Goal: Task Accomplishment & Management: Complete application form

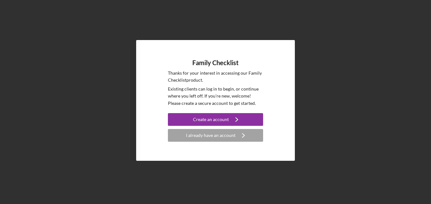
click at [318, 57] on div "Family Checklist Thanks for your interest in accessing our Family Checklist pro…" at bounding box center [215, 100] width 425 height 201
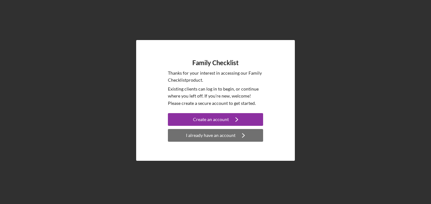
click at [241, 137] on icon "Icon/Navigate" at bounding box center [244, 135] width 16 height 16
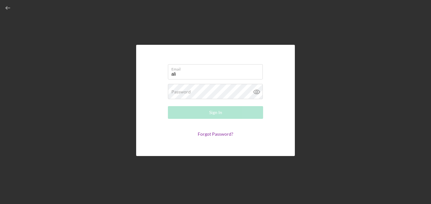
type input "[EMAIL_ADDRESS][DOMAIN_NAME]"
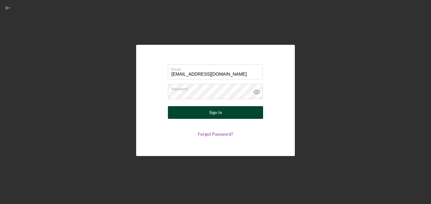
click at [218, 113] on div "Sign In" at bounding box center [215, 112] width 13 height 13
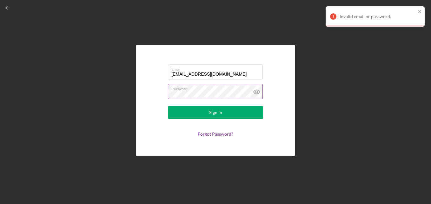
click at [198, 90] on label "Password" at bounding box center [216, 87] width 91 height 7
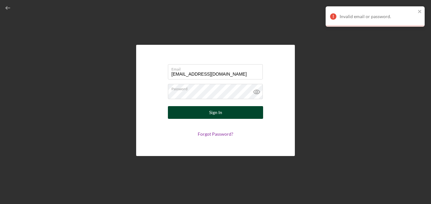
click at [218, 115] on div "Sign In" at bounding box center [215, 112] width 13 height 13
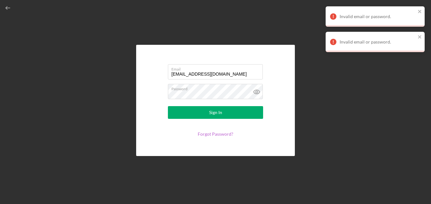
click at [223, 133] on link "Forgot Password?" at bounding box center [216, 133] width 36 height 5
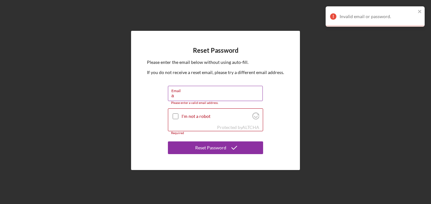
type input "[EMAIL_ADDRESS][DOMAIN_NAME]"
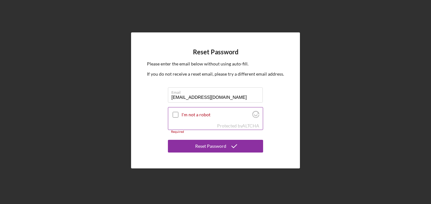
click at [177, 113] on input "I'm not a robot" at bounding box center [176, 115] width 6 height 6
checkbox input "true"
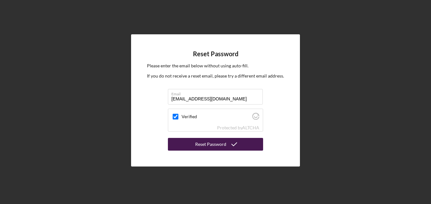
click at [207, 148] on div "Reset Password" at bounding box center [210, 144] width 31 height 13
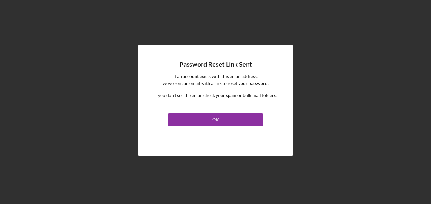
click at [207, 148] on div "Password Reset Link Sent If an account exists with this email address, we've se…" at bounding box center [215, 100] width 154 height 111
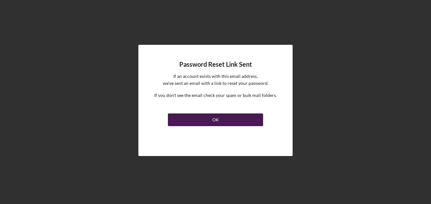
click at [215, 122] on div "OK" at bounding box center [215, 119] width 7 height 13
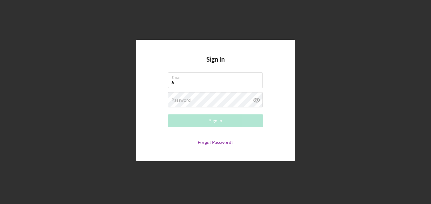
type input "[EMAIL_ADDRESS][DOMAIN_NAME]"
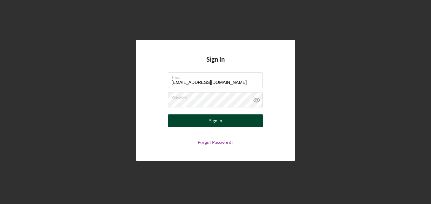
click at [214, 118] on div "Sign In" at bounding box center [215, 120] width 13 height 13
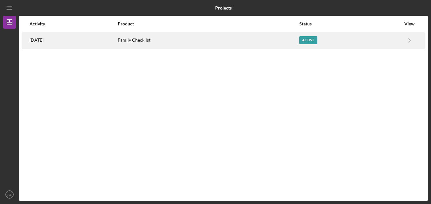
click at [44, 39] on time "[DATE]" at bounding box center [37, 39] width 14 height 5
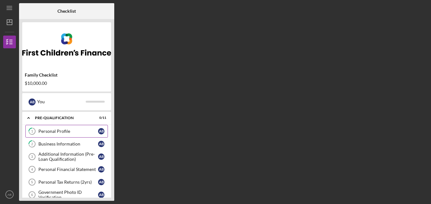
click at [63, 130] on div "Personal Profile" at bounding box center [68, 131] width 60 height 5
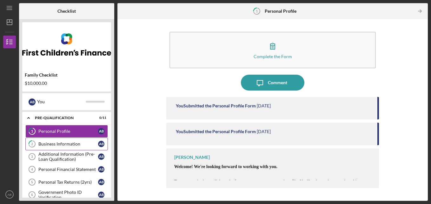
click at [73, 141] on div "Business Information" at bounding box center [68, 143] width 60 height 5
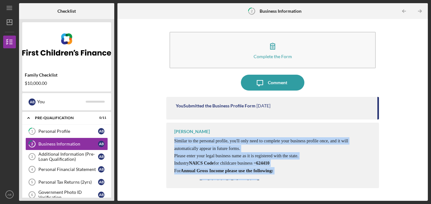
drag, startPoint x: 289, startPoint y: 147, endPoint x: 293, endPoint y: 182, distance: 35.6
click at [293, 182] on div "[PERSON_NAME] Similar to the personal profile, you'll only need to complete you…" at bounding box center [272, 155] width 213 height 65
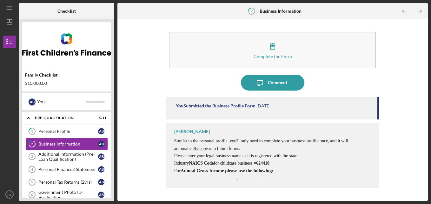
click at [139, 107] on div "Complete the Form Form Icon/Message Comment You Submitted the Business Profile …" at bounding box center [273, 109] width 304 height 175
click at [58, 159] on div "Additional Information (Pre-Loan Qualification)" at bounding box center [68, 156] width 60 height 10
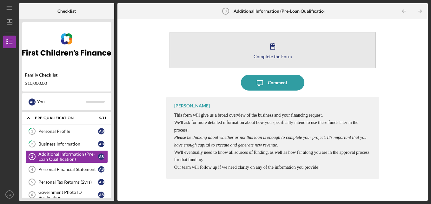
click at [251, 44] on button "Complete the Form Form" at bounding box center [273, 50] width 207 height 37
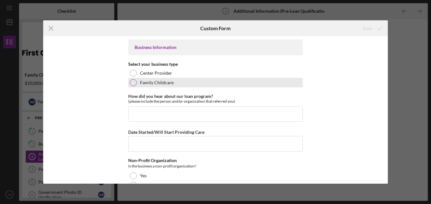
click at [133, 82] on div at bounding box center [133, 82] width 7 height 7
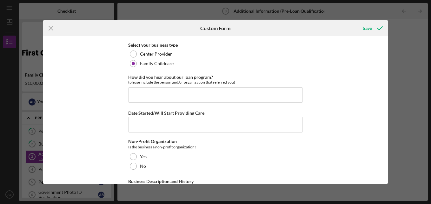
scroll to position [20, 0]
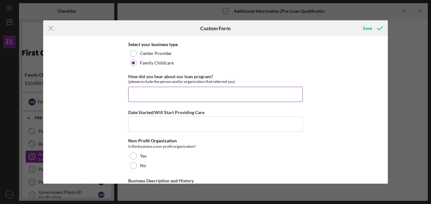
click at [216, 98] on input "How did you hear about our loan program?" at bounding box center [215, 94] width 175 height 15
type input "[PERSON_NAME], First childrens finance"
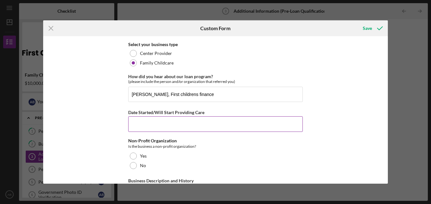
click at [175, 120] on input "Date Started/Will Start Providing Care" at bounding box center [215, 123] width 175 height 15
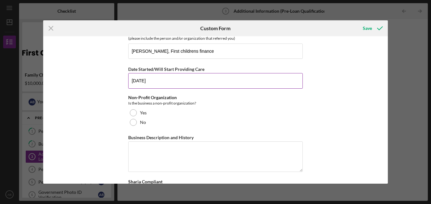
scroll to position [65, 0]
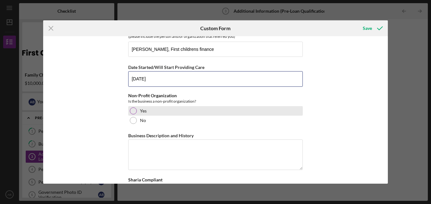
type input "[DATE]"
click at [132, 111] on div at bounding box center [133, 110] width 7 height 7
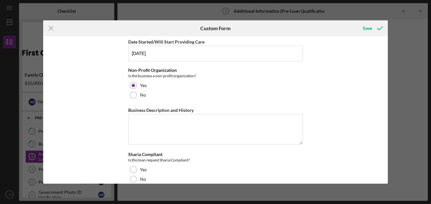
scroll to position [91, 0]
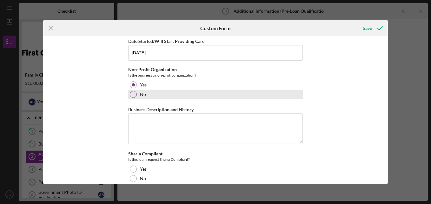
click at [131, 94] on div at bounding box center [133, 94] width 7 height 7
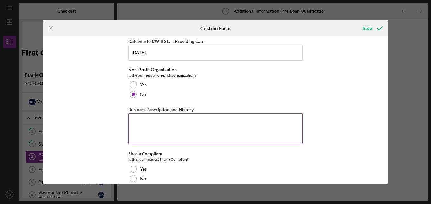
click at [150, 126] on textarea "Business Description and History" at bounding box center [215, 128] width 175 height 30
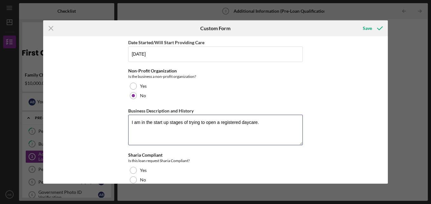
scroll to position [100, 0]
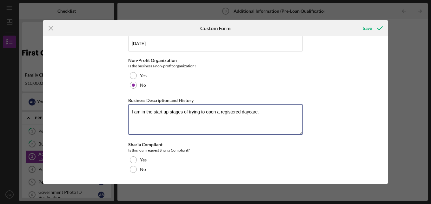
type textarea "I am in the start up stages of trying to open a registered daycare."
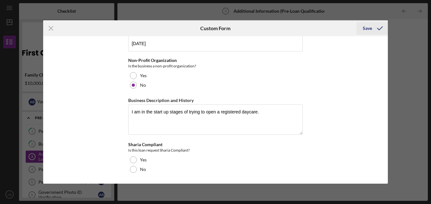
click at [371, 27] on div "Save" at bounding box center [367, 28] width 9 height 13
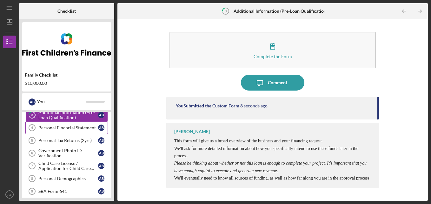
scroll to position [42, 0]
click at [65, 128] on div "Personal Financial Statement" at bounding box center [68, 127] width 60 height 5
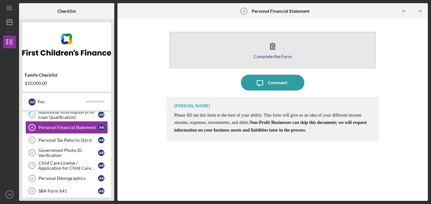
click at [258, 43] on button "Complete the Form Form" at bounding box center [273, 50] width 207 height 37
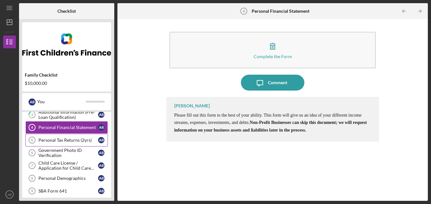
click at [60, 141] on div "Personal Tax Returns (2yrs)" at bounding box center [68, 140] width 60 height 5
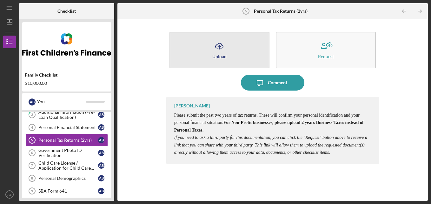
click at [213, 54] on div "Upload" at bounding box center [219, 56] width 14 height 5
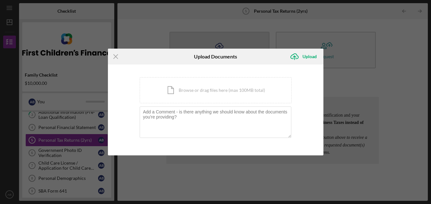
click at [213, 54] on h6 "Upload Documents" at bounding box center [215, 57] width 43 height 6
click at [212, 89] on div "Icon/Document Browse or drag files here (max 100MB total) Tap to choose files o…" at bounding box center [216, 90] width 152 height 26
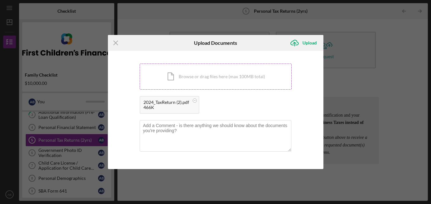
click at [208, 76] on div "Icon/Document Browse or drag files here (max 100MB total) Tap to choose files o…" at bounding box center [216, 77] width 152 height 26
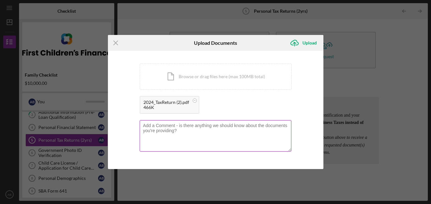
click at [161, 134] on textarea at bounding box center [216, 135] width 152 height 31
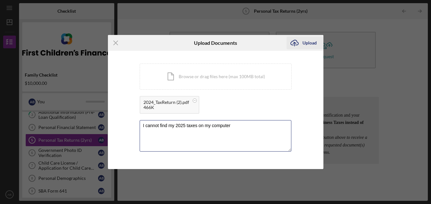
type textarea "I cannot find my 2025 taxes on my computer"
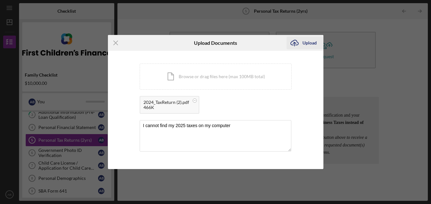
click at [303, 42] on div "Upload" at bounding box center [310, 43] width 14 height 13
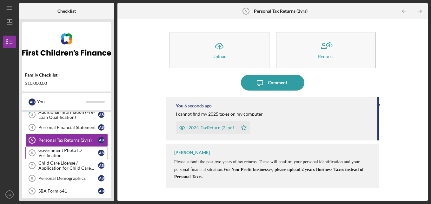
click at [62, 151] on div "Government Photo ID Verification" at bounding box center [68, 153] width 60 height 10
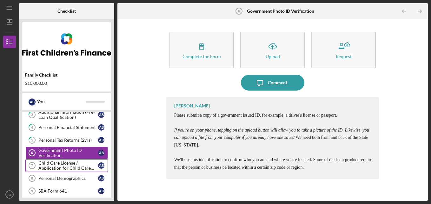
click at [63, 163] on div "Child Care License / Application for Child Care License" at bounding box center [68, 165] width 60 height 10
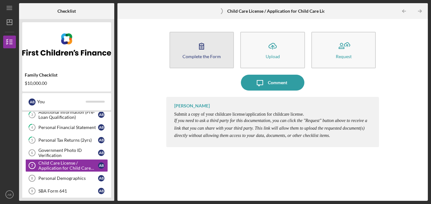
click at [197, 54] on div "Complete the Form" at bounding box center [202, 56] width 38 height 5
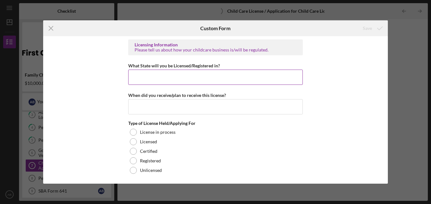
click at [161, 79] on input "What State will you be Licensed/Registered in?" at bounding box center [215, 77] width 175 height 15
type input "[US_STATE]"
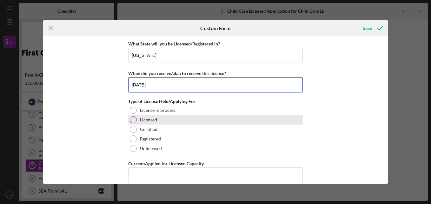
scroll to position [22, 0]
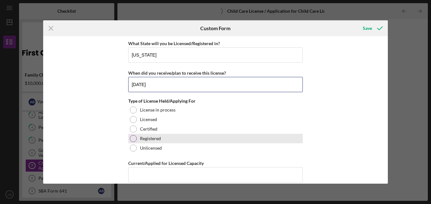
type input "[DATE]"
click at [133, 138] on div at bounding box center [133, 138] width 7 height 7
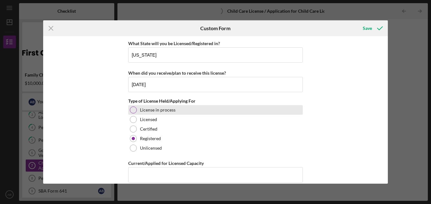
click at [133, 109] on div at bounding box center [133, 109] width 7 height 7
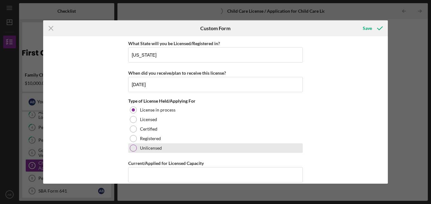
scroll to position [30, 0]
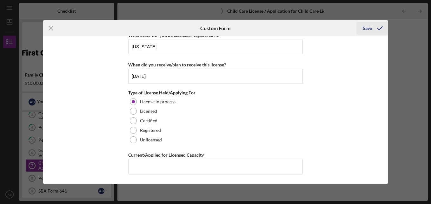
click at [367, 29] on div "Save" at bounding box center [367, 28] width 9 height 13
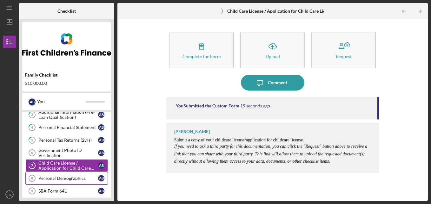
click at [58, 179] on div "Personal Demographics" at bounding box center [68, 178] width 60 height 5
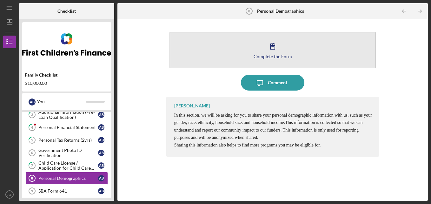
click at [209, 54] on button "Complete the Form Form" at bounding box center [273, 50] width 207 height 37
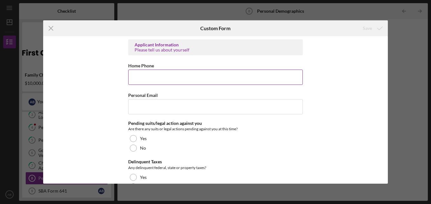
click at [172, 79] on input "Home Phone" at bounding box center [215, 77] width 175 height 15
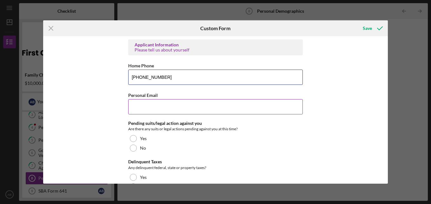
type input "[PHONE_NUMBER]"
click at [155, 105] on input "Personal Email" at bounding box center [215, 106] width 175 height 15
type input "[EMAIL_ADDRESS][DOMAIN_NAME]"
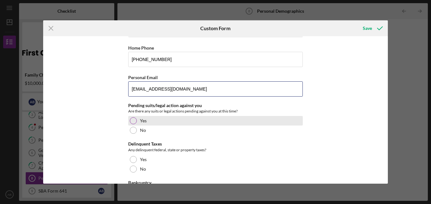
scroll to position [23, 0]
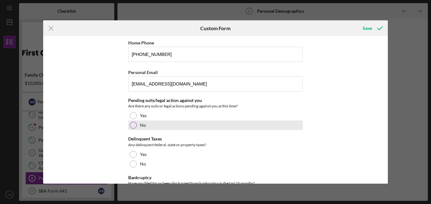
click at [131, 125] on div at bounding box center [133, 125] width 7 height 7
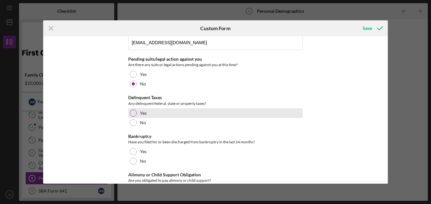
scroll to position [64, 0]
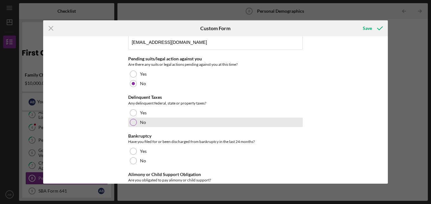
click at [130, 121] on div at bounding box center [133, 122] width 7 height 7
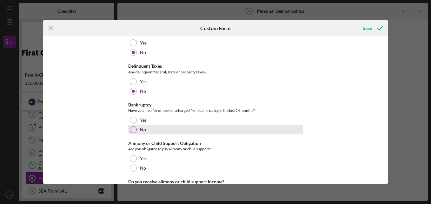
scroll to position [96, 0]
click at [134, 128] on div at bounding box center [133, 129] width 7 height 7
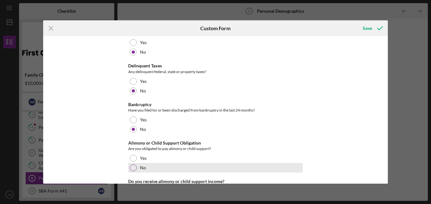
click at [134, 167] on div at bounding box center [133, 167] width 7 height 7
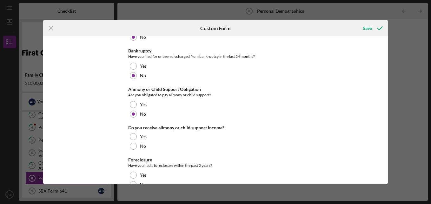
scroll to position [150, 0]
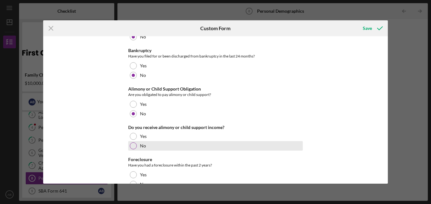
click at [132, 145] on div at bounding box center [133, 145] width 7 height 7
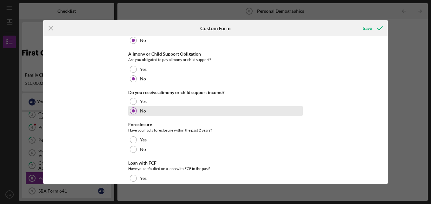
scroll to position [187, 0]
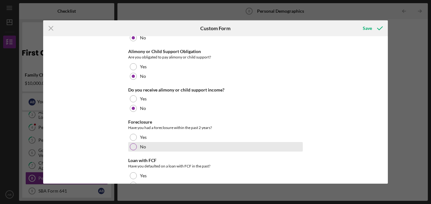
click at [130, 147] on div at bounding box center [133, 146] width 7 height 7
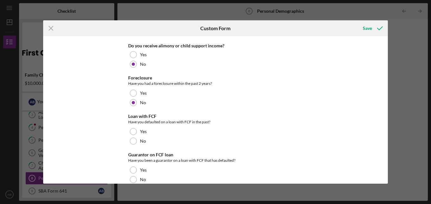
scroll to position [232, 0]
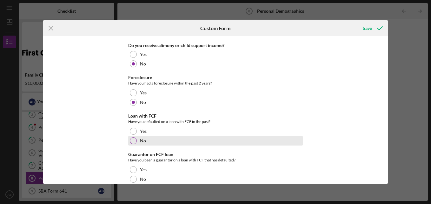
click at [133, 139] on div at bounding box center [133, 140] width 7 height 7
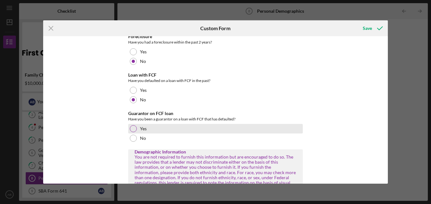
scroll to position [273, 0]
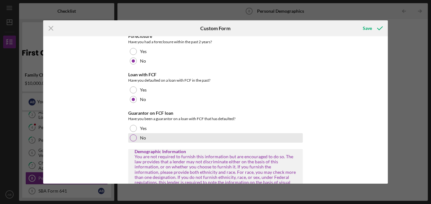
click at [130, 139] on div at bounding box center [133, 137] width 7 height 7
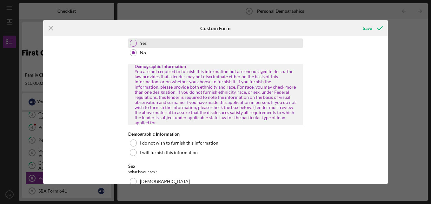
scroll to position [360, 0]
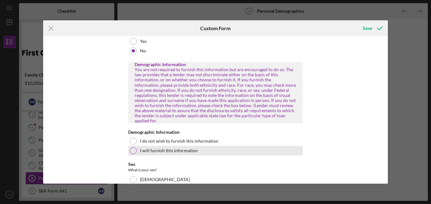
click at [131, 147] on div at bounding box center [133, 150] width 7 height 7
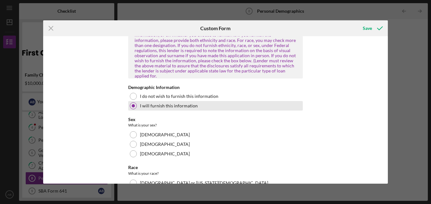
scroll to position [418, 0]
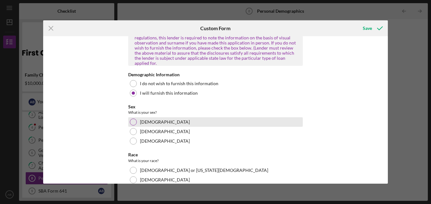
click at [131, 118] on div at bounding box center [133, 121] width 7 height 7
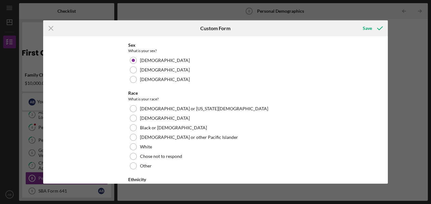
scroll to position [482, 0]
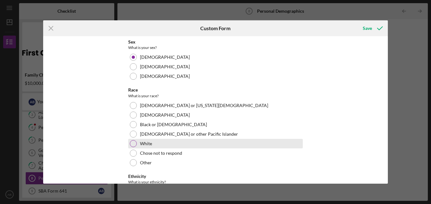
click at [131, 140] on div at bounding box center [133, 143] width 7 height 7
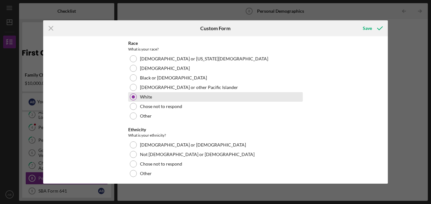
scroll to position [529, 0]
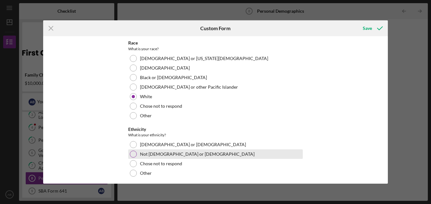
click at [132, 151] on div at bounding box center [133, 154] width 7 height 7
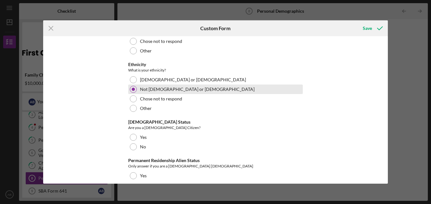
scroll to position [594, 0]
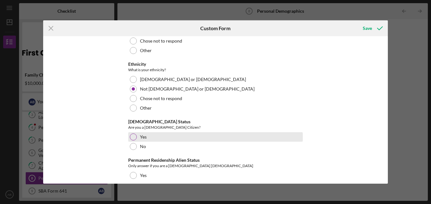
click at [134, 133] on div at bounding box center [133, 136] width 7 height 7
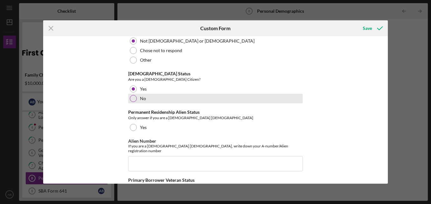
scroll to position [643, 0]
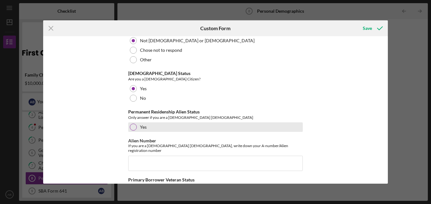
click at [134, 124] on div at bounding box center [133, 127] width 7 height 7
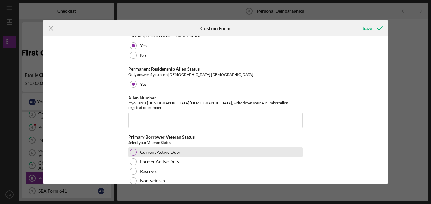
scroll to position [687, 0]
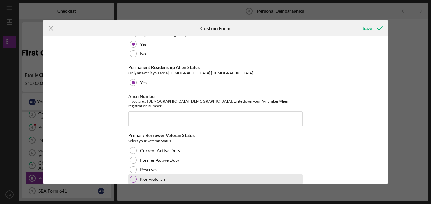
click at [131, 176] on div at bounding box center [133, 179] width 7 height 7
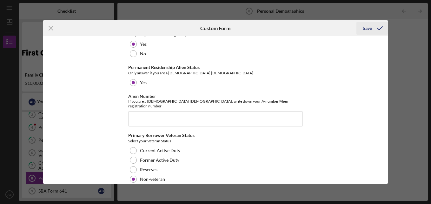
click at [368, 27] on div "Save" at bounding box center [367, 28] width 9 height 13
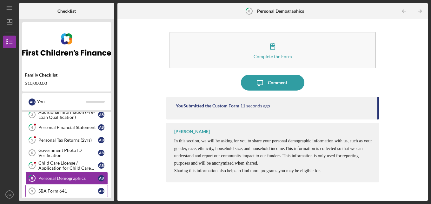
click at [56, 193] on div "SBA Form 641" at bounding box center [68, 190] width 60 height 5
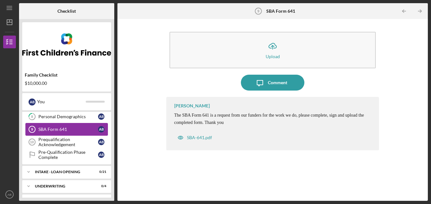
scroll to position [104, 0]
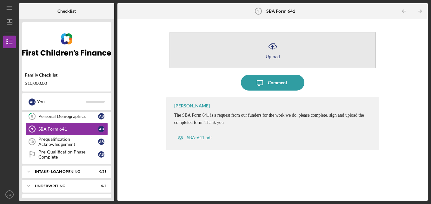
click at [223, 54] on button "Icon/Upload Upload" at bounding box center [273, 50] width 207 height 37
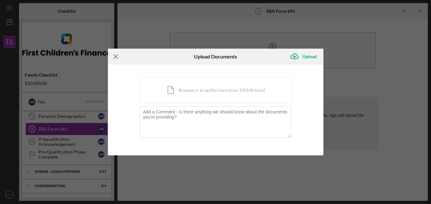
click at [114, 56] on icon "Icon/Menu Close" at bounding box center [116, 57] width 16 height 16
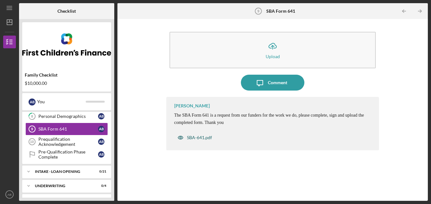
click at [192, 138] on div "SBA-641.pdf" at bounding box center [199, 137] width 25 height 5
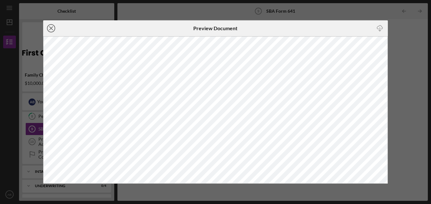
click at [50, 28] on icon "Icon/Close" at bounding box center [51, 28] width 16 height 16
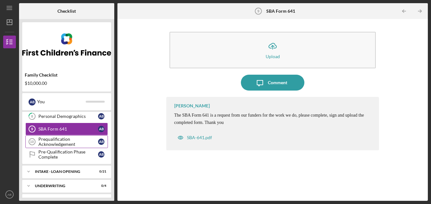
click at [58, 140] on div "Prequalification Acknowledgement" at bounding box center [68, 142] width 60 height 10
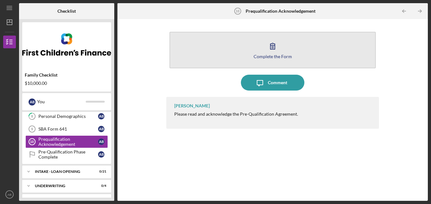
click at [208, 48] on button "Complete the Form Form" at bounding box center [273, 50] width 207 height 37
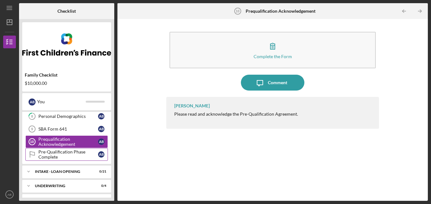
click at [68, 155] on div "Pre-Qualification Phase Complete" at bounding box center [68, 154] width 60 height 10
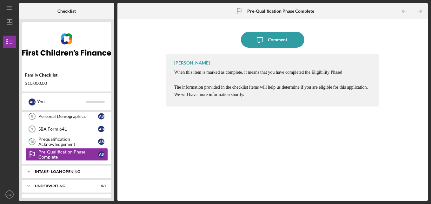
click at [70, 170] on div "INTAKE - LOAN OPENING" at bounding box center [69, 172] width 68 height 4
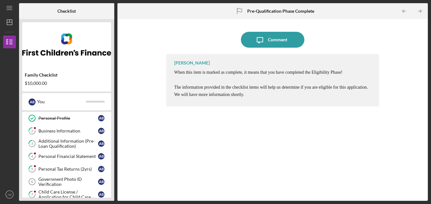
scroll to position [14, 0]
click at [77, 128] on div "Business Information" at bounding box center [68, 130] width 60 height 5
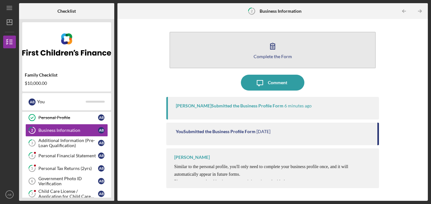
click at [223, 53] on button "Complete the Form Form" at bounding box center [273, 50] width 207 height 37
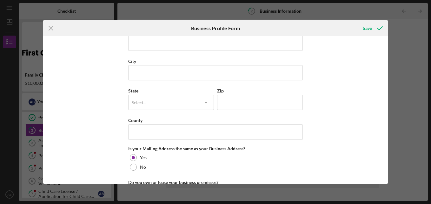
scroll to position [389, 0]
click at [52, 27] on icon "Icon/Menu Close" at bounding box center [51, 28] width 16 height 16
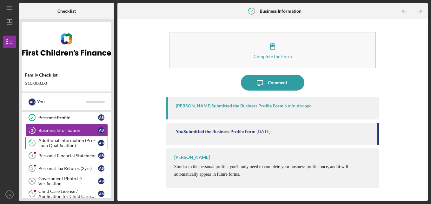
click at [68, 142] on div "Additional Information (Pre-Loan Qualification)" at bounding box center [68, 143] width 60 height 10
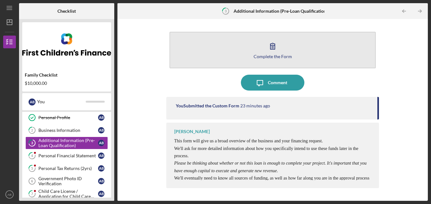
click at [201, 63] on button "Complete the Form Form" at bounding box center [273, 50] width 207 height 37
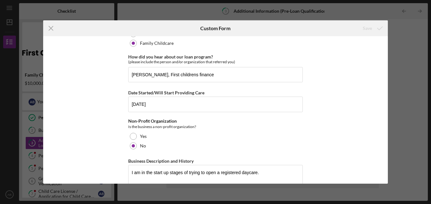
scroll to position [100, 0]
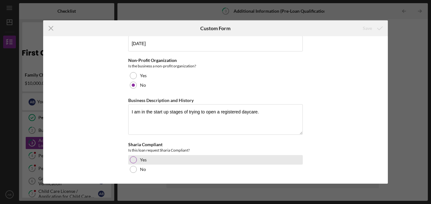
click at [132, 160] on div at bounding box center [133, 159] width 7 height 7
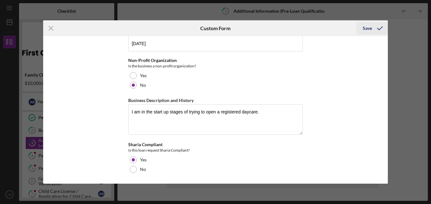
click at [368, 29] on div "Save" at bounding box center [367, 28] width 9 height 13
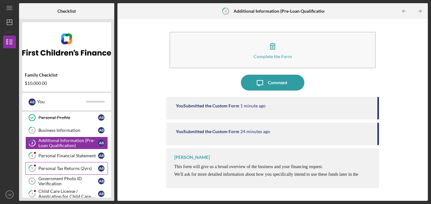
click at [48, 170] on div "Personal Tax Returns (2yrs)" at bounding box center [68, 168] width 60 height 5
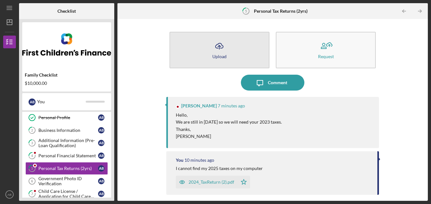
click at [215, 57] on div "Upload" at bounding box center [219, 56] width 14 height 5
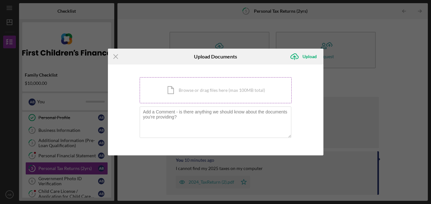
click at [205, 92] on div "Icon/Document Browse or drag files here (max 100MB total) Tap to choose files o…" at bounding box center [216, 90] width 152 height 26
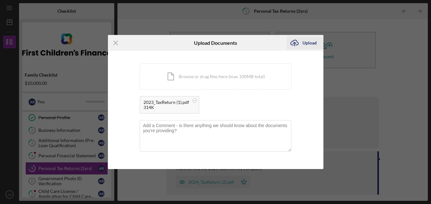
click at [306, 45] on div "Upload" at bounding box center [310, 43] width 14 height 13
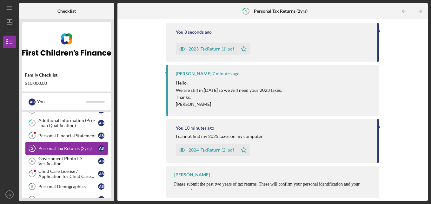
scroll to position [35, 0]
